Goal: Transaction & Acquisition: Purchase product/service

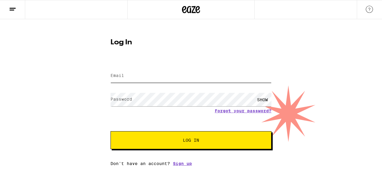
type input "[EMAIL_ADDRESS][DOMAIN_NAME]"
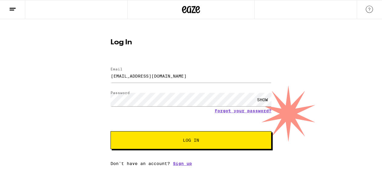
click at [299, 63] on div "Log In Email Email [EMAIL_ADDRESS][DOMAIN_NAME] Password Password SHOW Forgot y…" at bounding box center [191, 92] width 382 height 147
click at [187, 139] on span "Log In" at bounding box center [191, 140] width 16 height 4
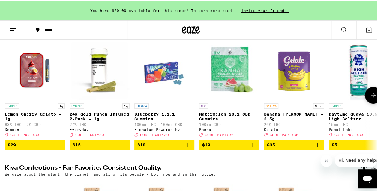
scroll to position [81, 0]
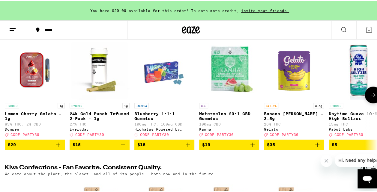
click at [188, 147] on icon "Add to bag" at bounding box center [187, 143] width 7 height 7
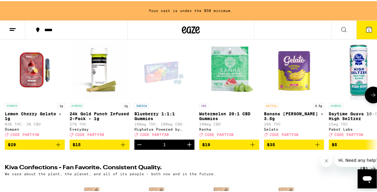
click at [188, 147] on icon "Increment" at bounding box center [189, 143] width 7 height 7
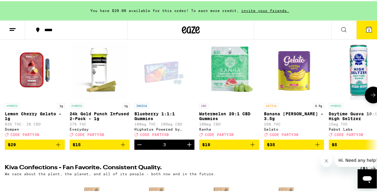
click at [188, 147] on icon "Increment" at bounding box center [189, 143] width 7 height 7
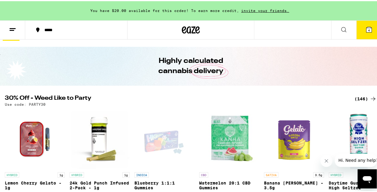
scroll to position [0, 0]
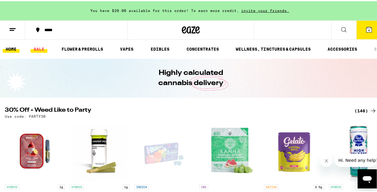
click at [41, 48] on link "SALE" at bounding box center [39, 47] width 17 height 7
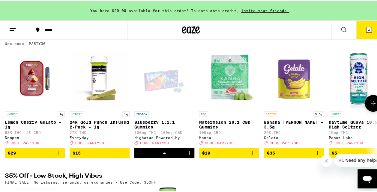
scroll to position [68, 0]
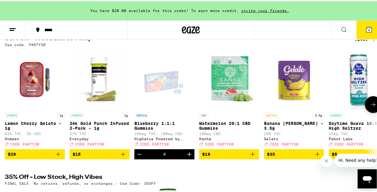
click at [371, 106] on icon at bounding box center [373, 103] width 5 height 4
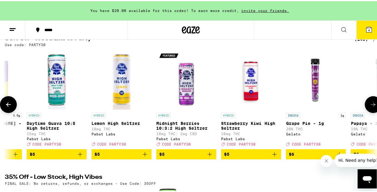
scroll to position [0, 0]
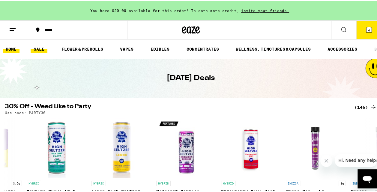
click at [11, 47] on link "HOME" at bounding box center [11, 47] width 17 height 7
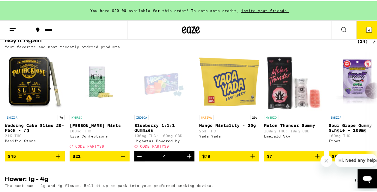
scroll to position [620, 0]
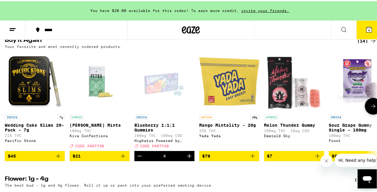
click at [57, 159] on icon "Add to bag" at bounding box center [58, 155] width 7 height 7
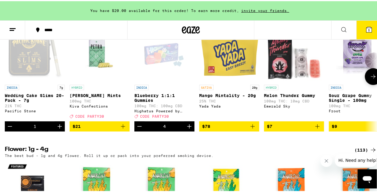
scroll to position [650, 0]
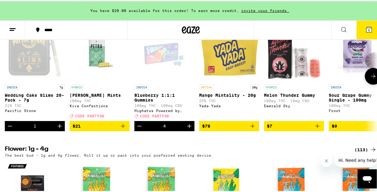
click at [319, 129] on icon "Add to bag" at bounding box center [317, 125] width 7 height 7
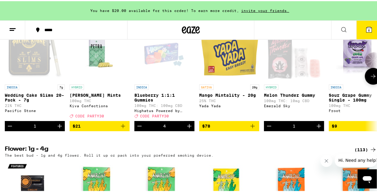
click at [370, 79] on icon at bounding box center [373, 75] width 7 height 7
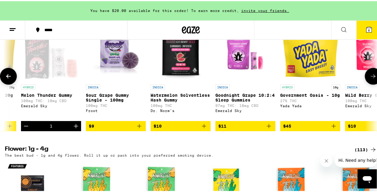
scroll to position [0, 302]
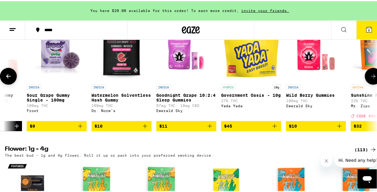
click at [370, 79] on icon at bounding box center [373, 75] width 7 height 7
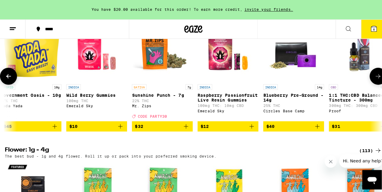
scroll to position [0, 540]
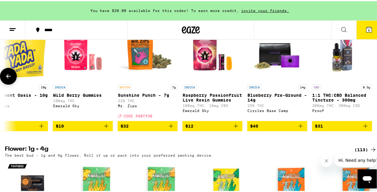
click at [337, 80] on img "Open page for 1:1 THC:CBD Balanced Tincture - 300mg from Proof" at bounding box center [342, 50] width 60 height 60
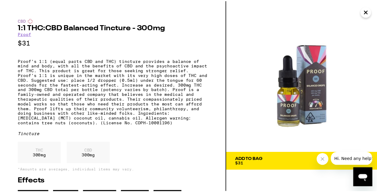
scroll to position [0, 535]
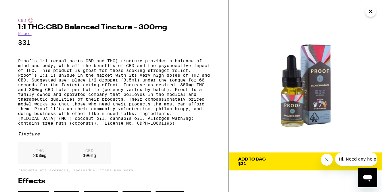
click at [371, 11] on icon "Close" at bounding box center [370, 11] width 3 height 3
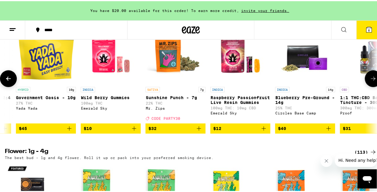
scroll to position [639, 0]
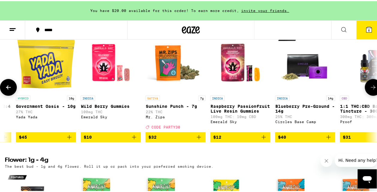
click at [371, 89] on icon at bounding box center [373, 86] width 5 height 4
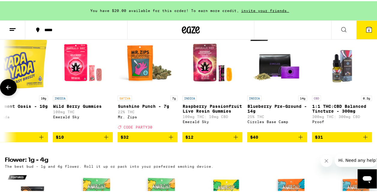
click at [6, 90] on icon at bounding box center [8, 86] width 7 height 7
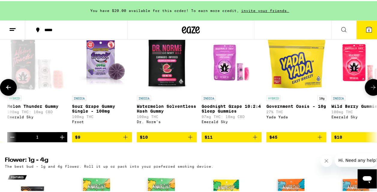
scroll to position [0, 238]
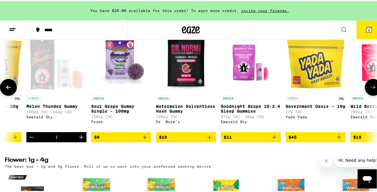
click at [6, 90] on icon at bounding box center [8, 86] width 7 height 7
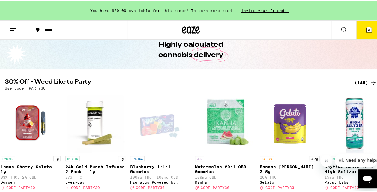
scroll to position [0, 0]
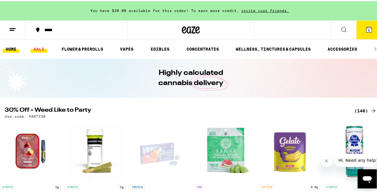
click at [39, 47] on link "SALE" at bounding box center [39, 47] width 17 height 7
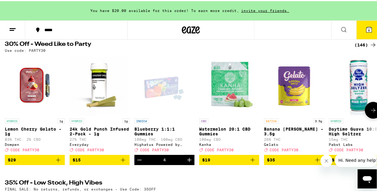
scroll to position [63, 0]
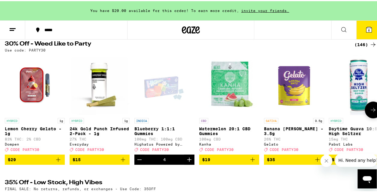
click at [189, 162] on icon "Increment" at bounding box center [189, 158] width 7 height 7
click at [370, 111] on icon at bounding box center [373, 108] width 7 height 7
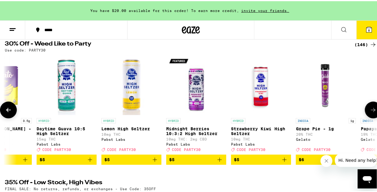
scroll to position [0, 302]
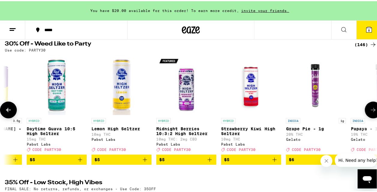
click at [370, 111] on icon at bounding box center [373, 108] width 7 height 7
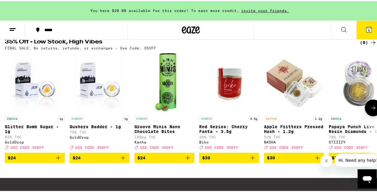
scroll to position [204, 0]
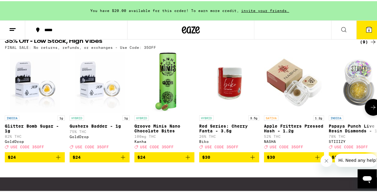
click at [371, 108] on icon at bounding box center [373, 106] width 5 height 4
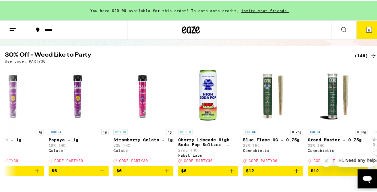
scroll to position [51, 0]
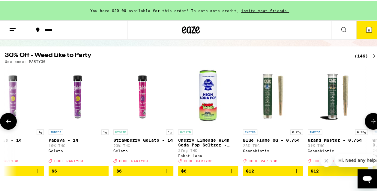
click at [371, 124] on icon at bounding box center [373, 120] width 7 height 7
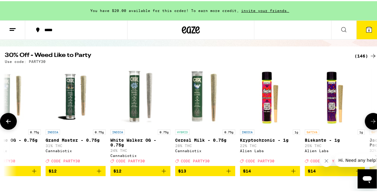
scroll to position [0, 907]
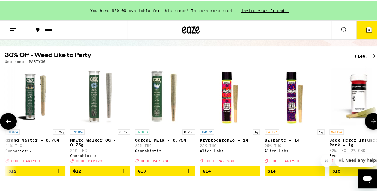
click at [371, 124] on icon at bounding box center [373, 120] width 7 height 7
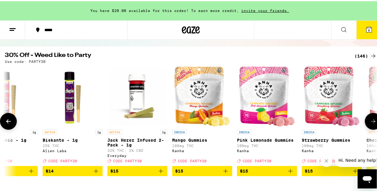
scroll to position [0, 1209]
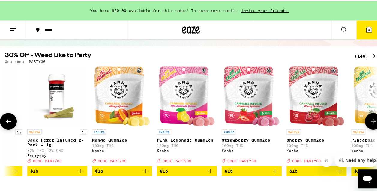
click at [371, 124] on icon at bounding box center [373, 120] width 7 height 7
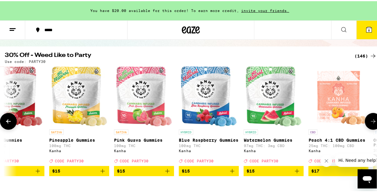
click at [371, 124] on icon at bounding box center [373, 120] width 7 height 7
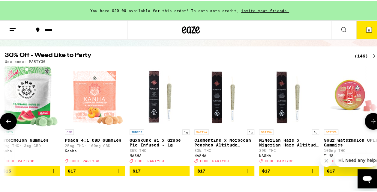
scroll to position [0, 1813]
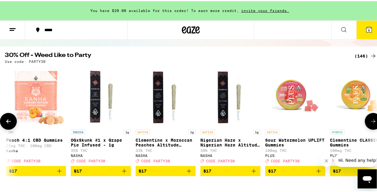
click at [371, 124] on icon at bounding box center [373, 120] width 7 height 7
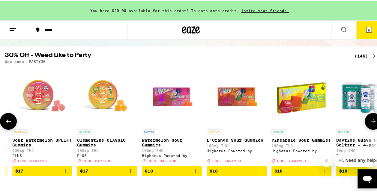
scroll to position [0, 2115]
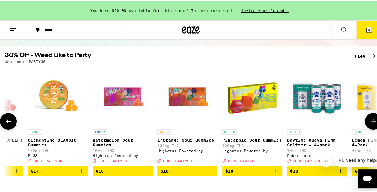
click at [371, 124] on icon at bounding box center [373, 120] width 7 height 7
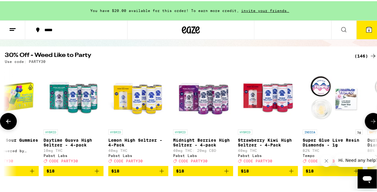
scroll to position [0, 2417]
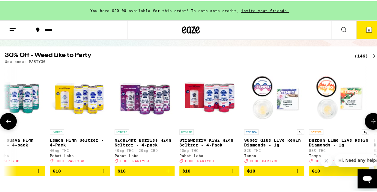
click at [371, 124] on icon at bounding box center [373, 120] width 7 height 7
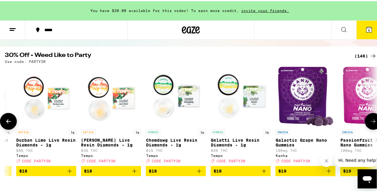
scroll to position [0, 2720]
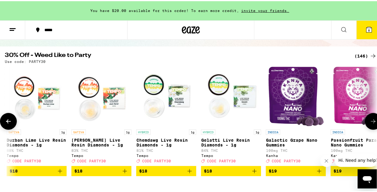
click at [371, 124] on icon at bounding box center [373, 120] width 7 height 7
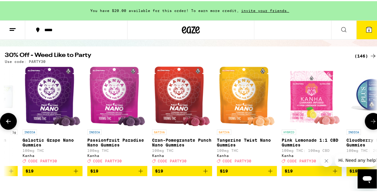
scroll to position [0, 3022]
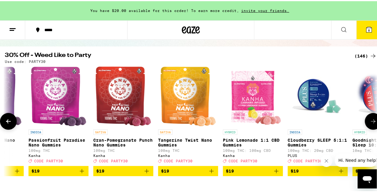
click at [371, 124] on icon at bounding box center [373, 120] width 7 height 7
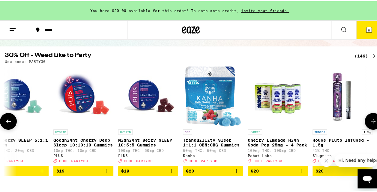
scroll to position [0, 3324]
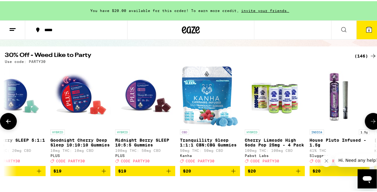
click at [371, 124] on icon at bounding box center [373, 120] width 7 height 7
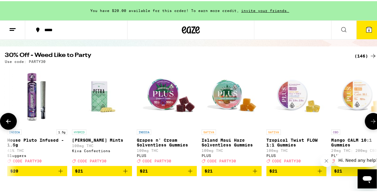
click at [371, 124] on icon at bounding box center [373, 120] width 7 height 7
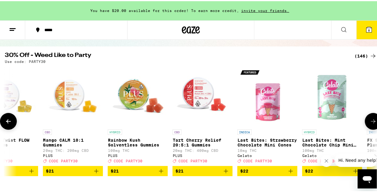
scroll to position [0, 3929]
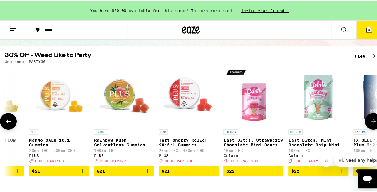
click at [5, 121] on icon at bounding box center [8, 120] width 7 height 7
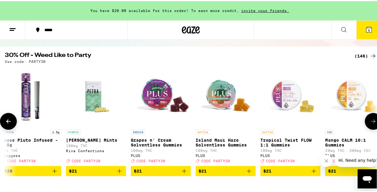
scroll to position [0, 3626]
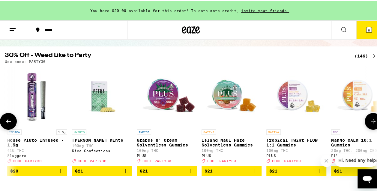
click at [371, 122] on icon at bounding box center [373, 120] width 5 height 4
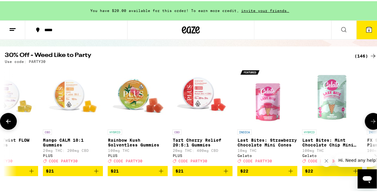
scroll to position [0, 3929]
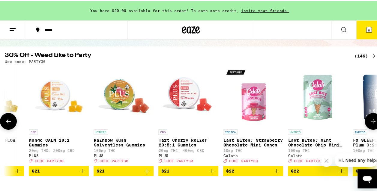
click at [371, 122] on icon at bounding box center [373, 120] width 5 height 4
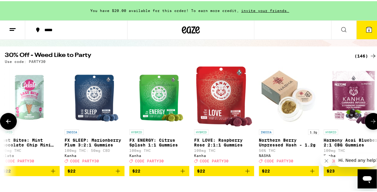
scroll to position [0, 4231]
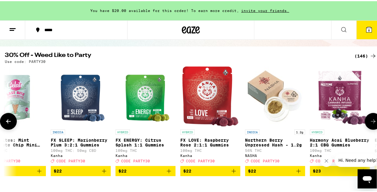
click at [371, 122] on icon at bounding box center [373, 120] width 5 height 4
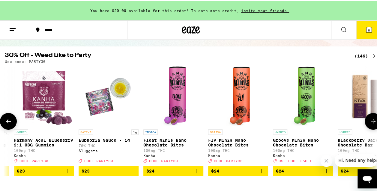
scroll to position [0, 4533]
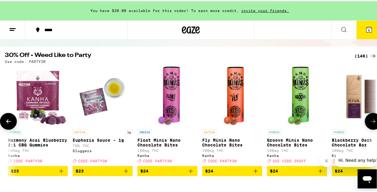
click at [371, 122] on icon at bounding box center [373, 120] width 5 height 4
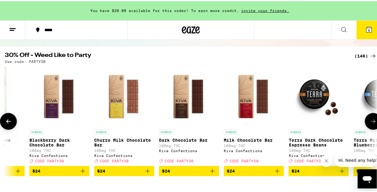
click at [371, 122] on icon at bounding box center [373, 120] width 5 height 4
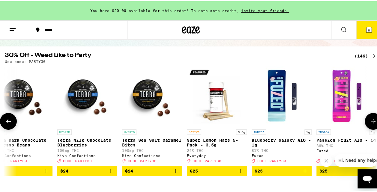
scroll to position [0, 5138]
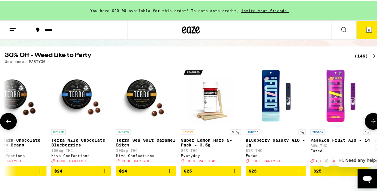
click at [371, 122] on icon at bounding box center [373, 120] width 5 height 4
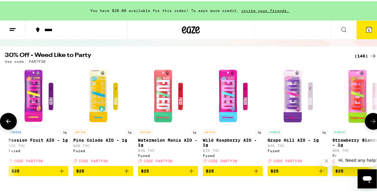
click at [371, 122] on icon at bounding box center [373, 120] width 5 height 4
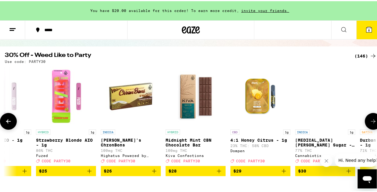
scroll to position [0, 5742]
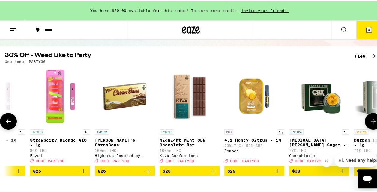
click at [371, 122] on icon at bounding box center [373, 120] width 5 height 4
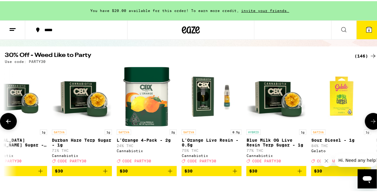
click at [371, 122] on icon at bounding box center [373, 120] width 5 height 4
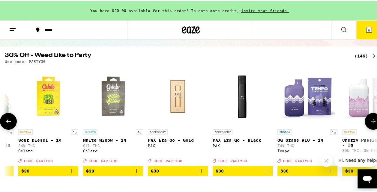
scroll to position [0, 6346]
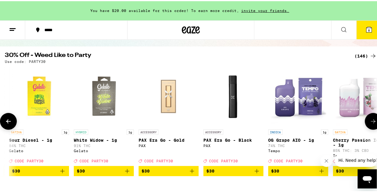
click at [371, 122] on icon at bounding box center [373, 120] width 5 height 4
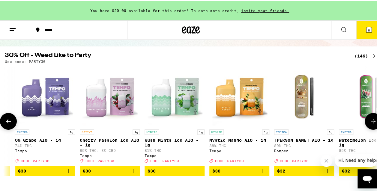
scroll to position [0, 6649]
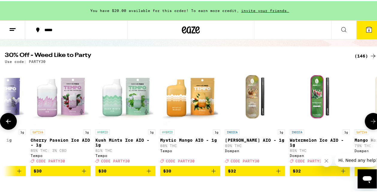
click at [371, 122] on icon at bounding box center [373, 120] width 5 height 4
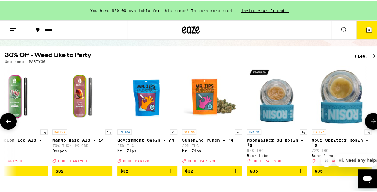
click at [371, 122] on icon at bounding box center [373, 120] width 5 height 4
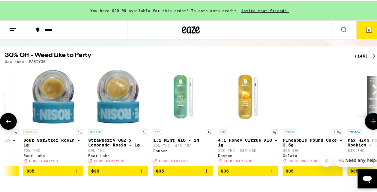
scroll to position [0, 7253]
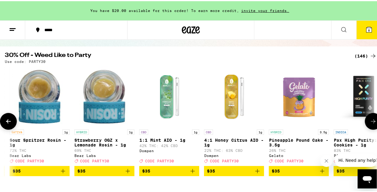
click at [7, 122] on icon at bounding box center [8, 120] width 7 height 7
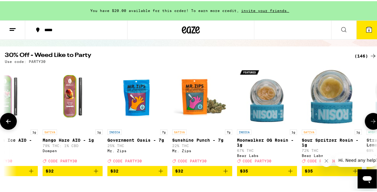
scroll to position [0, 6951]
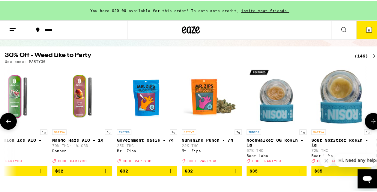
click at [370, 122] on icon at bounding box center [373, 120] width 7 height 7
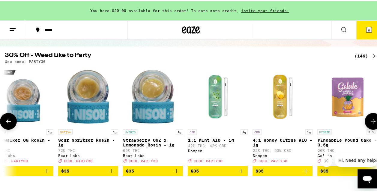
scroll to position [0, 7253]
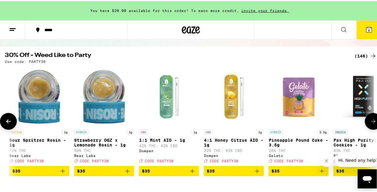
click at [370, 122] on icon at bounding box center [373, 120] width 7 height 7
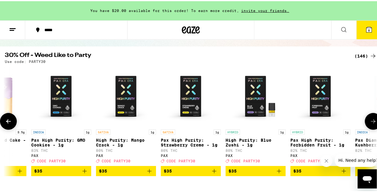
click at [370, 122] on icon at bounding box center [373, 120] width 7 height 7
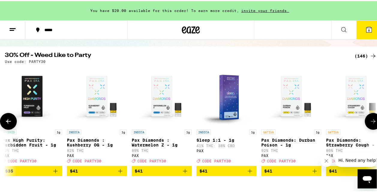
scroll to position [0, 7858]
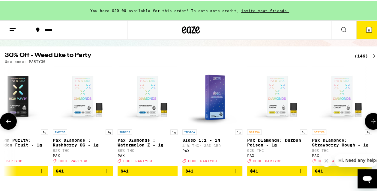
click at [370, 122] on icon at bounding box center [373, 120] width 7 height 7
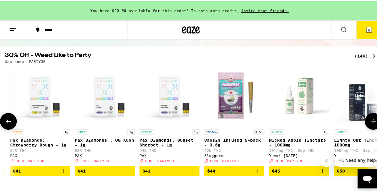
click at [370, 122] on icon at bounding box center [373, 120] width 7 height 7
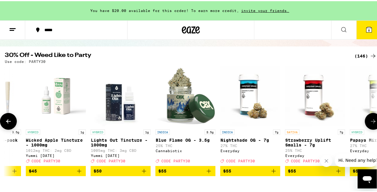
scroll to position [0, 8462]
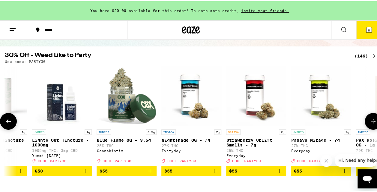
click at [370, 122] on icon at bounding box center [373, 120] width 7 height 7
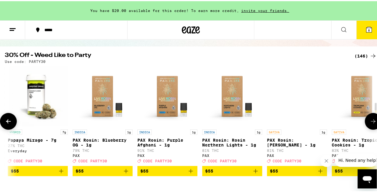
scroll to position [0, 8764]
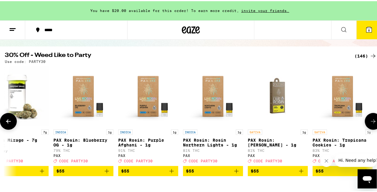
click at [370, 122] on icon at bounding box center [373, 120] width 7 height 7
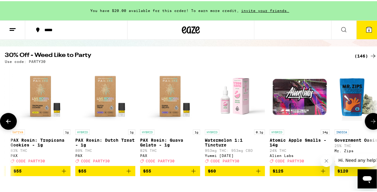
click at [370, 122] on icon at bounding box center [373, 120] width 7 height 7
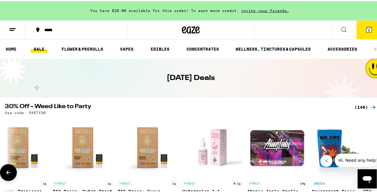
scroll to position [0, 9093]
click at [74, 48] on link "FLOWER & PREROLLS" at bounding box center [83, 47] width 48 height 7
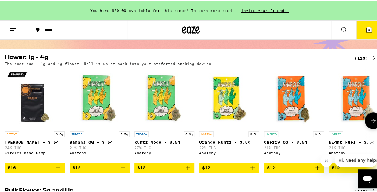
scroll to position [59, 0]
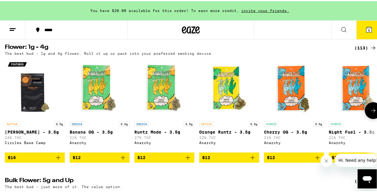
click at [371, 110] on icon at bounding box center [373, 109] width 7 height 7
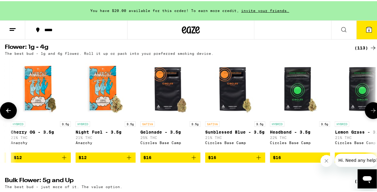
scroll to position [0, 302]
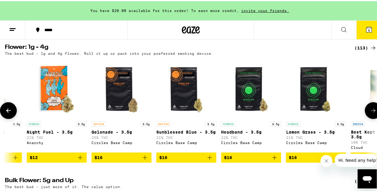
click at [371, 110] on icon at bounding box center [373, 109] width 7 height 7
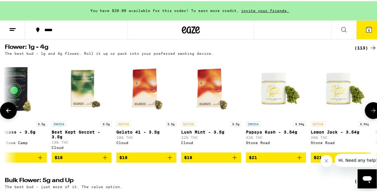
scroll to position [0, 604]
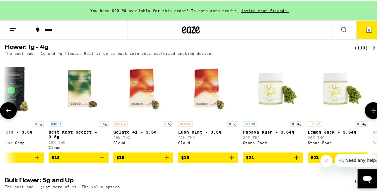
click at [7, 112] on icon at bounding box center [8, 109] width 5 height 4
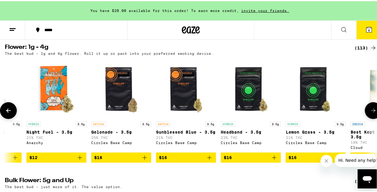
click at [7, 112] on icon at bounding box center [8, 109] width 5 height 4
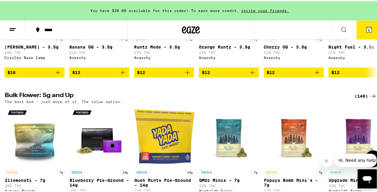
scroll to position [190, 0]
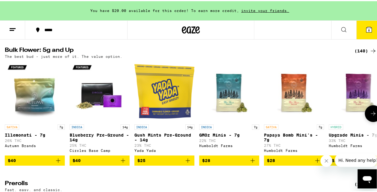
click at [370, 116] on icon at bounding box center [373, 112] width 7 height 7
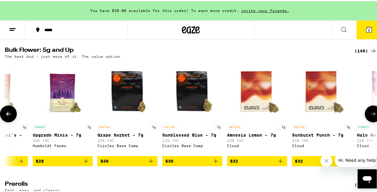
scroll to position [0, 302]
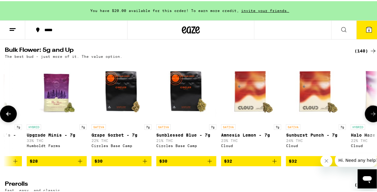
click at [370, 116] on icon at bounding box center [373, 112] width 7 height 7
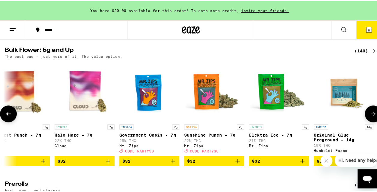
scroll to position [0, 604]
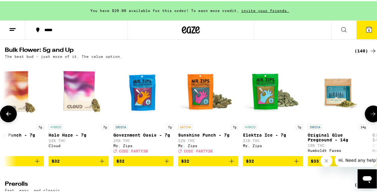
click at [370, 116] on icon at bounding box center [373, 112] width 7 height 7
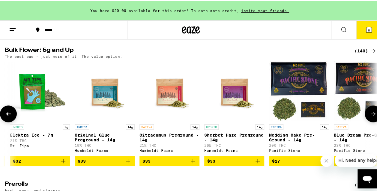
scroll to position [0, 907]
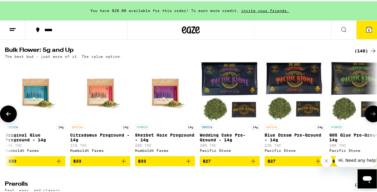
click at [370, 116] on icon at bounding box center [373, 112] width 7 height 7
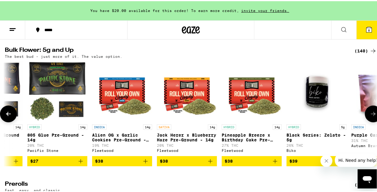
click at [370, 116] on icon at bounding box center [373, 112] width 7 height 7
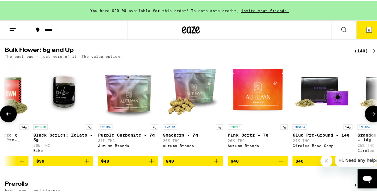
scroll to position [0, 1511]
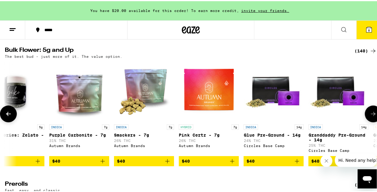
click at [370, 116] on icon at bounding box center [373, 112] width 7 height 7
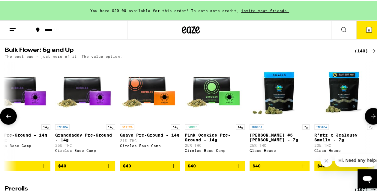
scroll to position [0, 1813]
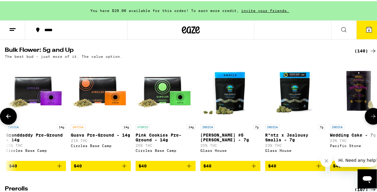
click at [368, 118] on button at bounding box center [373, 115] width 17 height 17
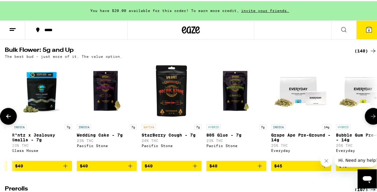
scroll to position [0, 2115]
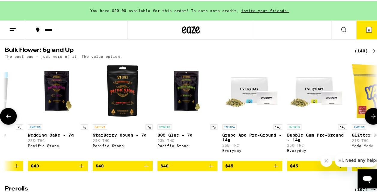
click at [370, 119] on icon at bounding box center [373, 115] width 7 height 7
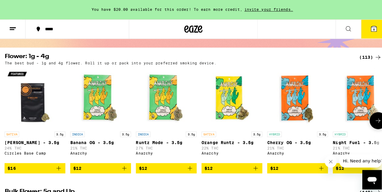
scroll to position [50, 0]
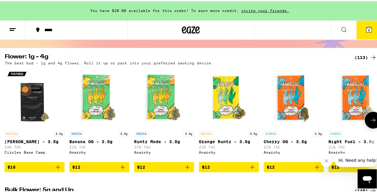
click at [187, 168] on icon "Add to bag" at bounding box center [187, 166] width 4 height 4
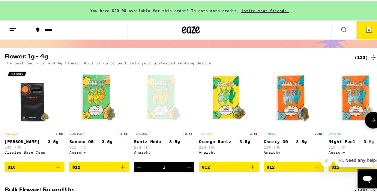
click at [187, 170] on icon "Increment" at bounding box center [188, 166] width 7 height 7
click at [188, 170] on icon "Increment" at bounding box center [188, 166] width 7 height 7
click at [367, 31] on span "12" at bounding box center [369, 29] width 4 height 4
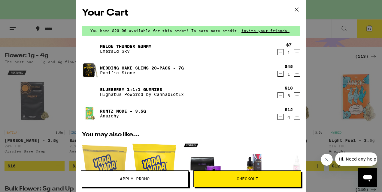
click at [294, 52] on icon "Increment" at bounding box center [296, 52] width 5 height 7
click at [278, 50] on icon "Decrement" at bounding box center [280, 52] width 5 height 7
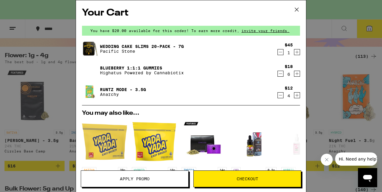
click at [295, 96] on icon "Increment" at bounding box center [296, 95] width 3 height 3
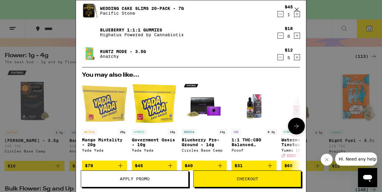
scroll to position [38, 0]
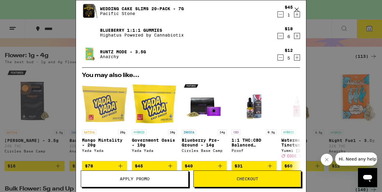
click at [294, 58] on icon "Increment" at bounding box center [296, 57] width 5 height 7
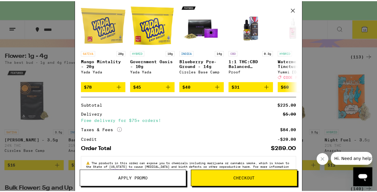
scroll to position [136, 0]
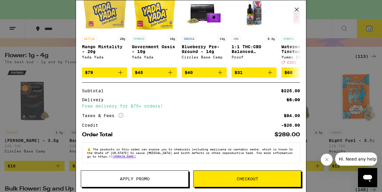
click at [330, 85] on div "Your Cart You have $20.00 available for this order! To earn more credit, invite…" at bounding box center [191, 96] width 382 height 192
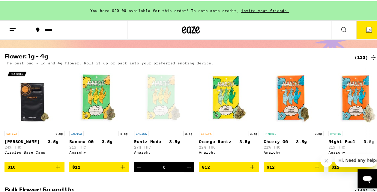
click at [367, 29] on span "13" at bounding box center [369, 29] width 4 height 4
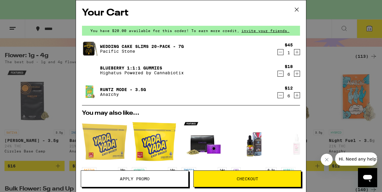
click at [296, 9] on icon at bounding box center [297, 10] width 4 height 4
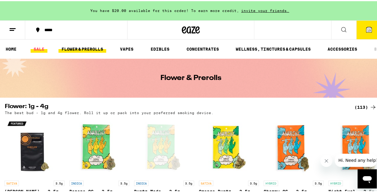
click at [37, 50] on link "SALE" at bounding box center [39, 47] width 17 height 7
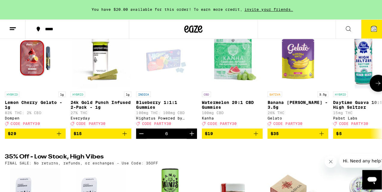
scroll to position [89, 0]
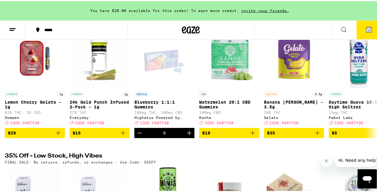
click at [367, 28] on span "13" at bounding box center [369, 29] width 4 height 4
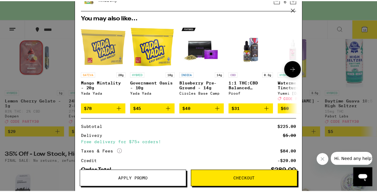
scroll to position [136, 0]
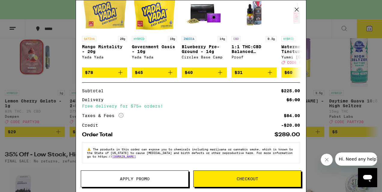
click at [144, 181] on span "Apply Promo" at bounding box center [135, 179] width 30 height 4
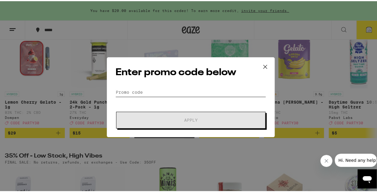
click at [155, 92] on input "Promo Code" at bounding box center [191, 91] width 151 height 9
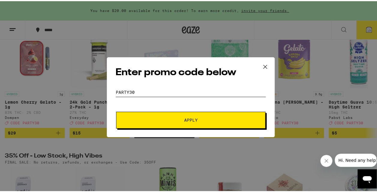
type input "party30"
click at [194, 117] on span "Apply" at bounding box center [191, 119] width 14 height 4
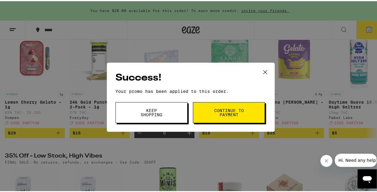
click at [214, 110] on span "Continue to payment" at bounding box center [229, 111] width 31 height 8
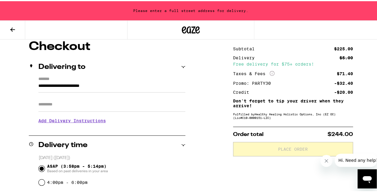
scroll to position [53, 0]
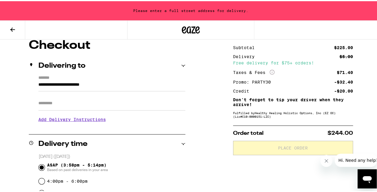
click at [134, 88] on input "**********" at bounding box center [111, 85] width 147 height 10
click at [36, 82] on div "**********" at bounding box center [107, 100] width 157 height 52
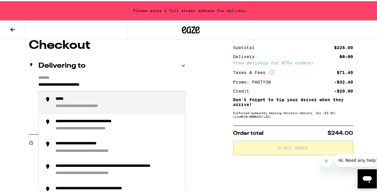
click at [38, 84] on input "**********" at bounding box center [111, 85] width 147 height 10
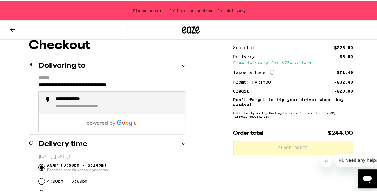
click at [83, 103] on div "**********" at bounding box center [118, 101] width 125 height 13
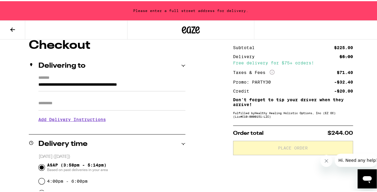
type input "**********"
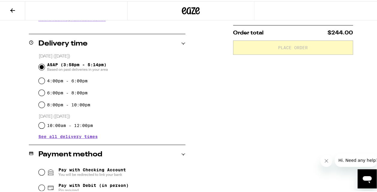
scroll to position [168, 0]
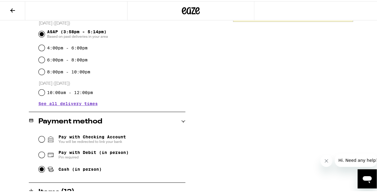
click at [41, 170] on input "Cash (in person)" at bounding box center [42, 168] width 6 height 6
radio input "true"
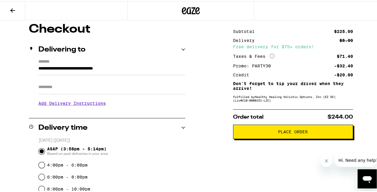
scroll to position [51, 0]
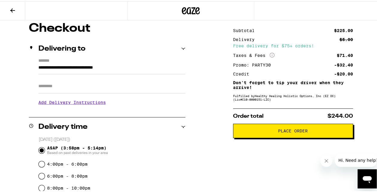
click at [287, 131] on span "Place Order" at bounding box center [293, 130] width 30 height 4
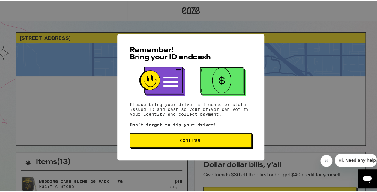
click at [195, 141] on span "Continue" at bounding box center [191, 139] width 22 height 4
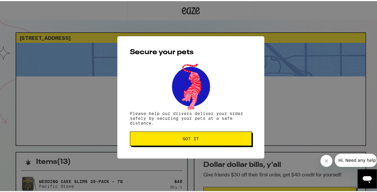
click at [195, 140] on span "Got it" at bounding box center [191, 138] width 16 height 4
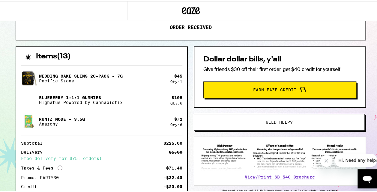
scroll to position [149, 0]
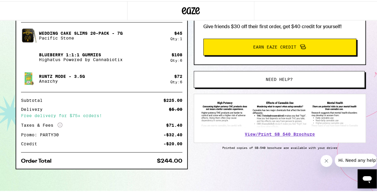
click at [233, 163] on div "Items ( 13 ) Wedding Cake Slims 20-Pack - 7g Pacific Stone $ 45 Qty: 1 Blueberr…" at bounding box center [191, 97] width 350 height 190
click at [229, 161] on div "Items ( 13 ) Wedding Cake Slims 20-Pack - 7g Pacific Stone $ 45 Qty: 1 Blueberr…" at bounding box center [191, 97] width 350 height 190
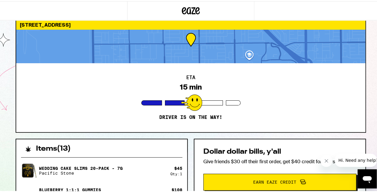
scroll to position [14, 0]
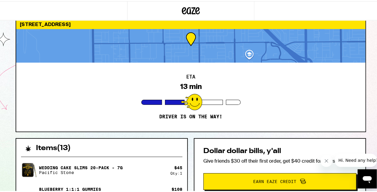
click at [152, 50] on div at bounding box center [190, 45] width 349 height 34
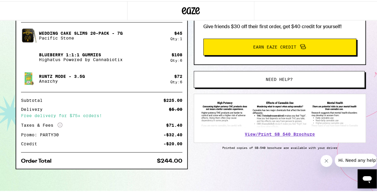
scroll to position [0, 0]
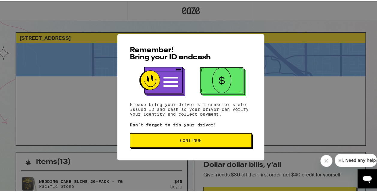
click at [194, 140] on span "Continue" at bounding box center [191, 139] width 22 height 4
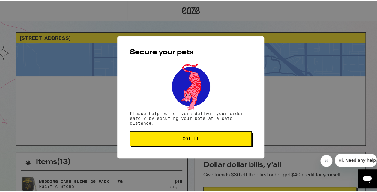
click at [194, 140] on span "Got it" at bounding box center [191, 138] width 16 height 4
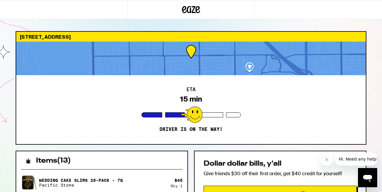
click at [266, 105] on div "ETA 15 min Driver is on the way!" at bounding box center [190, 109] width 349 height 69
drag, startPoint x: 287, startPoint y: 109, endPoint x: 90, endPoint y: 107, distance: 197.1
click at [90, 107] on div "ETA 4 min Driver is on the way!" at bounding box center [190, 109] width 349 height 69
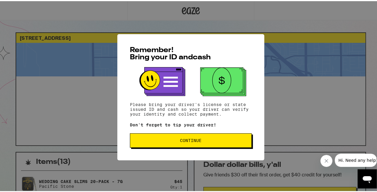
click at [199, 139] on span "Continue" at bounding box center [191, 139] width 22 height 4
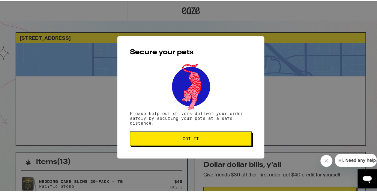
click at [199, 139] on span "Got it" at bounding box center [191, 138] width 112 height 4
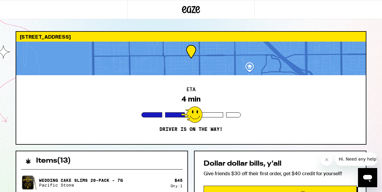
click at [332, 92] on div "ETA 4 min Driver is on the way!" at bounding box center [190, 109] width 349 height 69
click at [319, 121] on div "ETA 4 min Driver is on the way!" at bounding box center [190, 109] width 349 height 69
click at [84, 93] on div "ETA 4 min Driver is on the way!" at bounding box center [190, 109] width 349 height 69
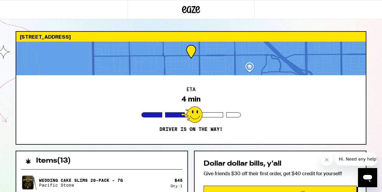
click at [84, 93] on div "ETA 4 min Driver is on the way!" at bounding box center [190, 109] width 349 height 69
click at [173, 115] on div at bounding box center [175, 115] width 20 height 5
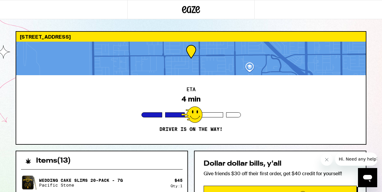
drag, startPoint x: 173, startPoint y: 115, endPoint x: 191, endPoint y: 110, distance: 17.9
click at [191, 113] on div at bounding box center [190, 115] width 99 height 5
click at [191, 110] on div at bounding box center [191, 115] width 21 height 17
drag, startPoint x: 305, startPoint y: 110, endPoint x: 328, endPoint y: 102, distance: 23.7
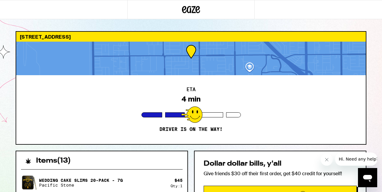
click at [328, 102] on div "ETA 4 min Driver is on the way!" at bounding box center [190, 109] width 349 height 69
drag, startPoint x: 328, startPoint y: 102, endPoint x: 326, endPoint y: 47, distance: 55.5
click at [326, 47] on div "[STREET_ADDRESS] ETA 4 min Driver is on the way!" at bounding box center [191, 88] width 350 height 114
click at [291, 128] on div "ETA 4 min Driver is on the way!" at bounding box center [190, 109] width 349 height 69
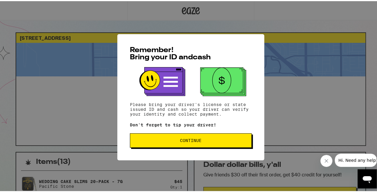
click at [196, 142] on span "Continue" at bounding box center [191, 139] width 22 height 4
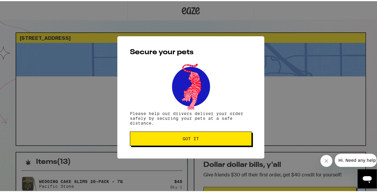
click at [196, 143] on button "Got it" at bounding box center [191, 138] width 122 height 14
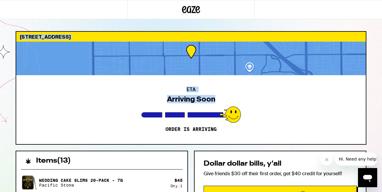
drag, startPoint x: 281, startPoint y: 101, endPoint x: 297, endPoint y: -2, distance: 104.4
click at [297, 0] on html "15531 Toway [GEOGRAPHIC_DATA] ETA Arriving Soon Order is arriving Items ( 13 ) …" at bounding box center [191, 170] width 382 height 341
drag, startPoint x: 297, startPoint y: -2, endPoint x: 376, endPoint y: 50, distance: 94.5
click at [376, 50] on div "15531 Toway [GEOGRAPHIC_DATA] ETA Arriving Soon Order is arriving Items ( 13 ) …" at bounding box center [191, 170] width 382 height 341
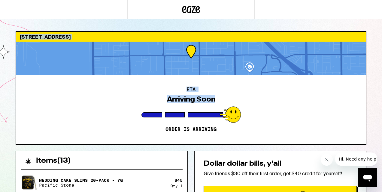
click at [376, 50] on div "15531 Toway [GEOGRAPHIC_DATA] ETA Arriving Soon Order is arriving Items ( 13 ) …" at bounding box center [191, 170] width 382 height 341
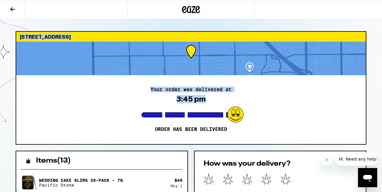
click at [13, 7] on icon at bounding box center [12, 9] width 7 height 7
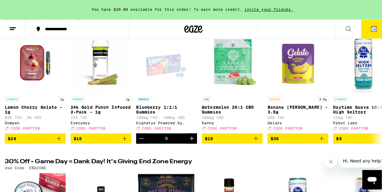
scroll to position [88, 0]
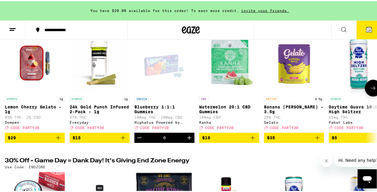
click at [290, 69] on img "Open page for Banana Runtz - 3.5g from Gelato" at bounding box center [294, 62] width 60 height 60
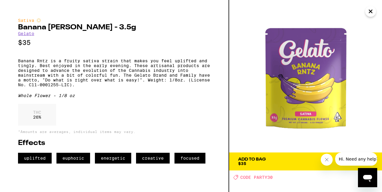
click at [372, 11] on icon "Close" at bounding box center [370, 11] width 7 height 9
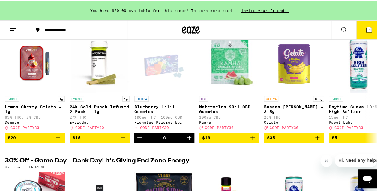
click at [11, 25] on icon at bounding box center [12, 28] width 7 height 7
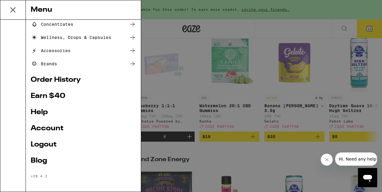
scroll to position [82, 0]
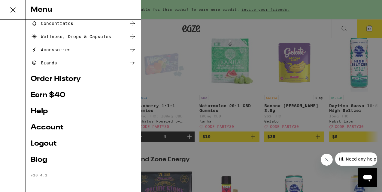
click at [40, 144] on link "Logout" at bounding box center [83, 143] width 105 height 7
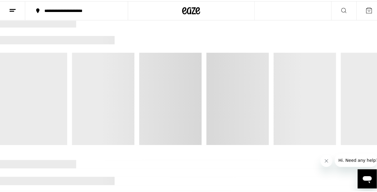
scroll to position [43, 0]
